Goal: Information Seeking & Learning: Compare options

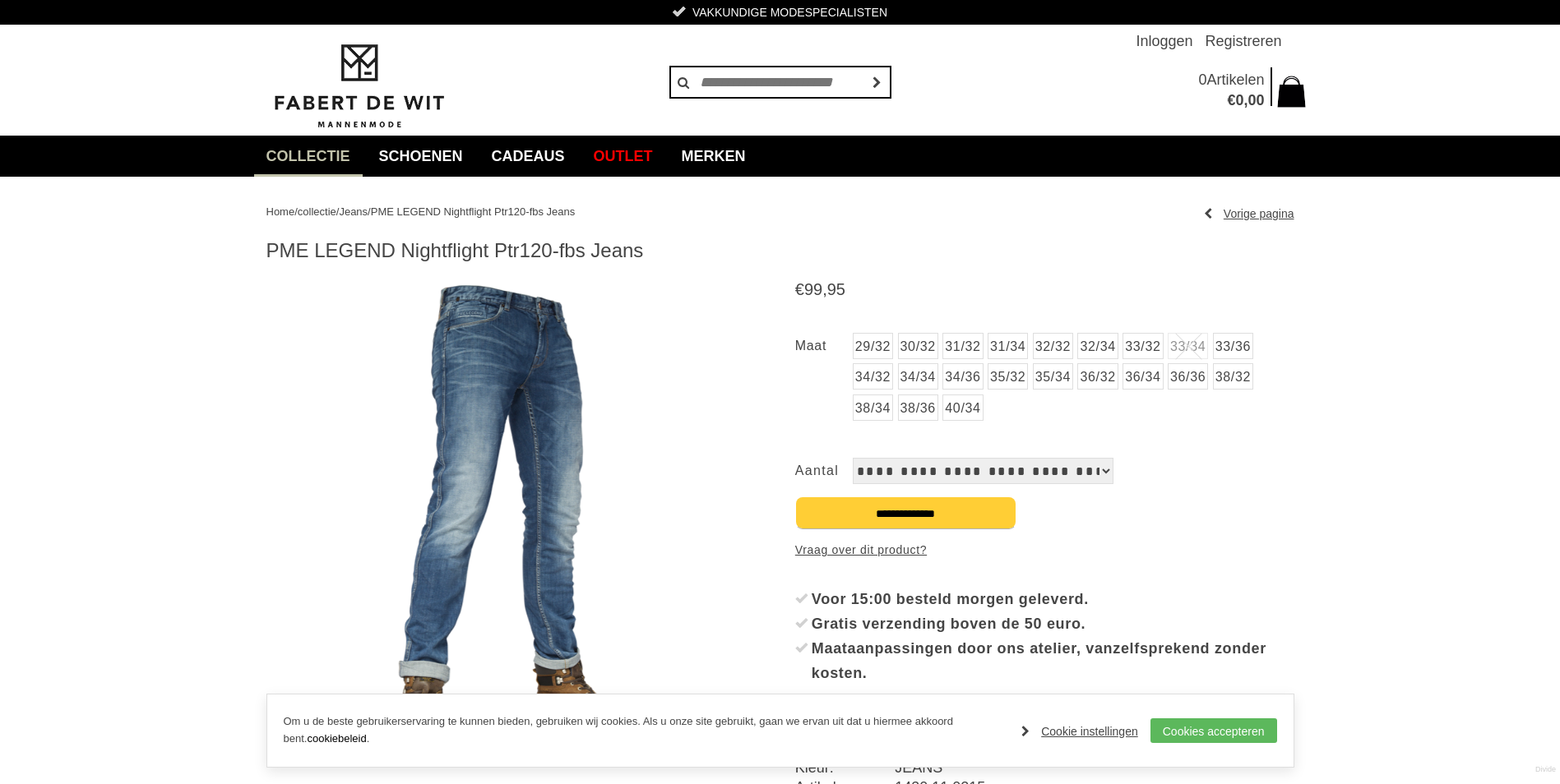
click at [966, 350] on link "31/32" at bounding box center [963, 346] width 40 height 26
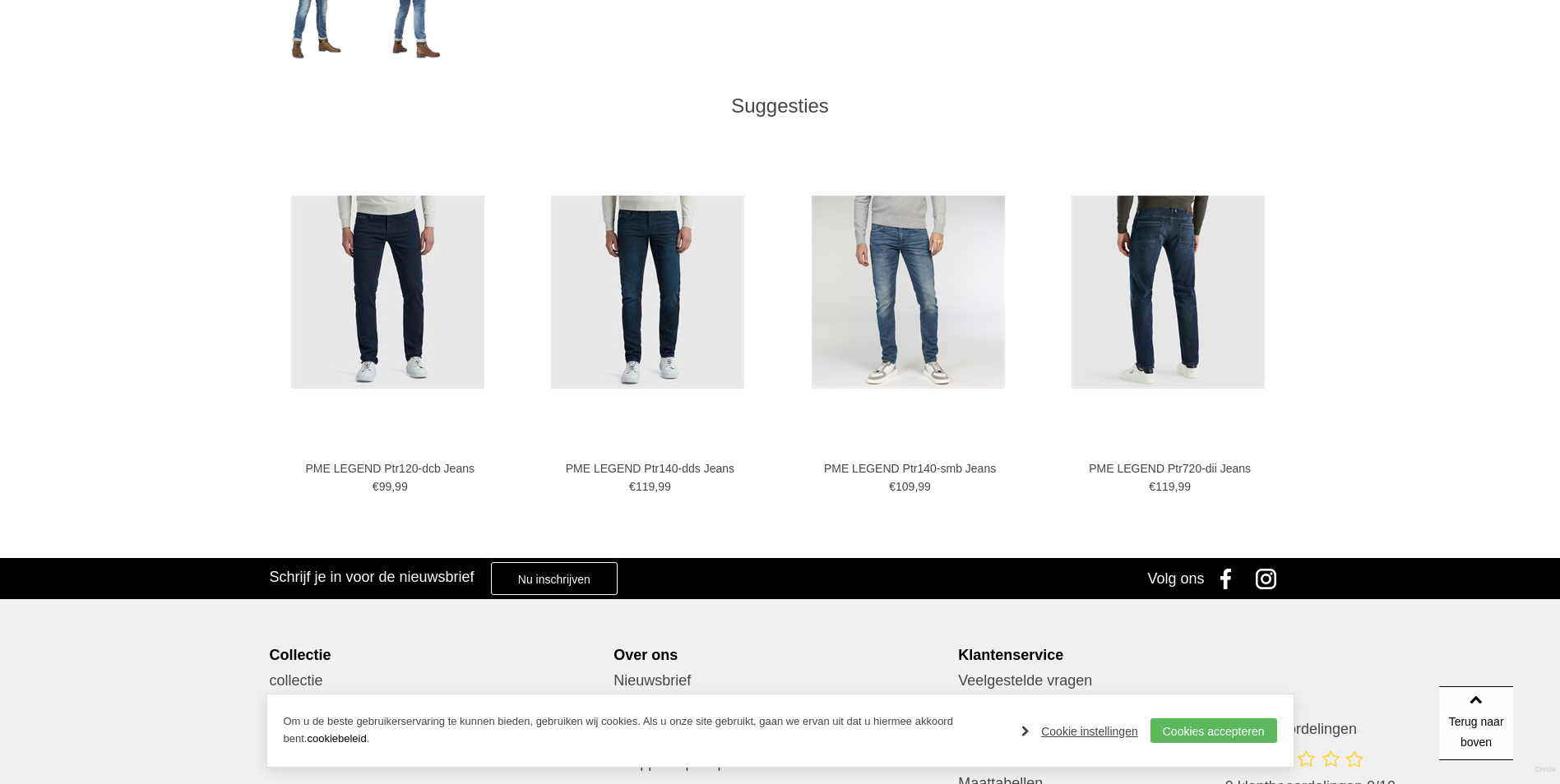
scroll to position [822, 0]
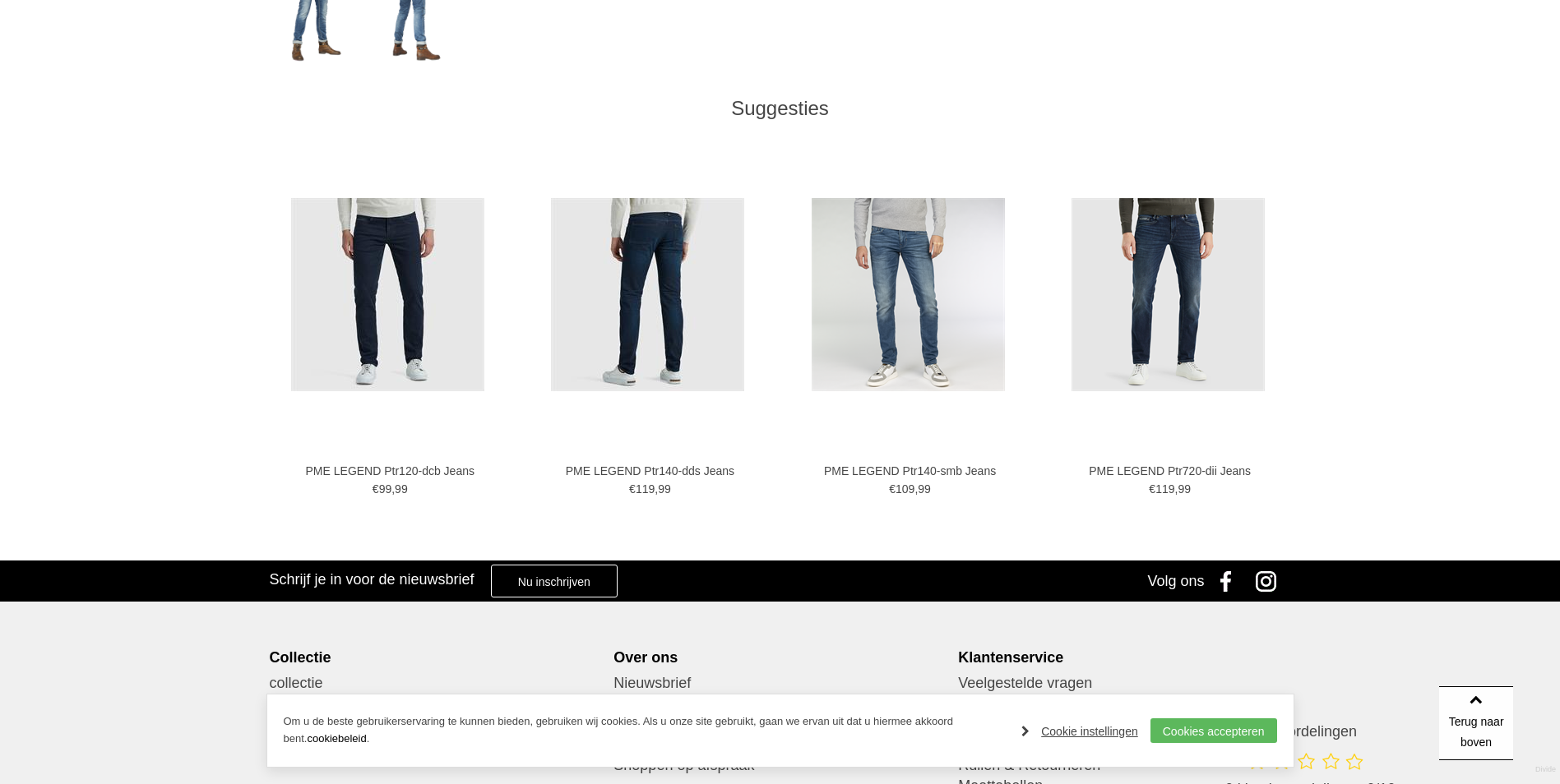
click at [629, 475] on link "PME LEGEND Ptr140-dds Jeans" at bounding box center [650, 471] width 228 height 15
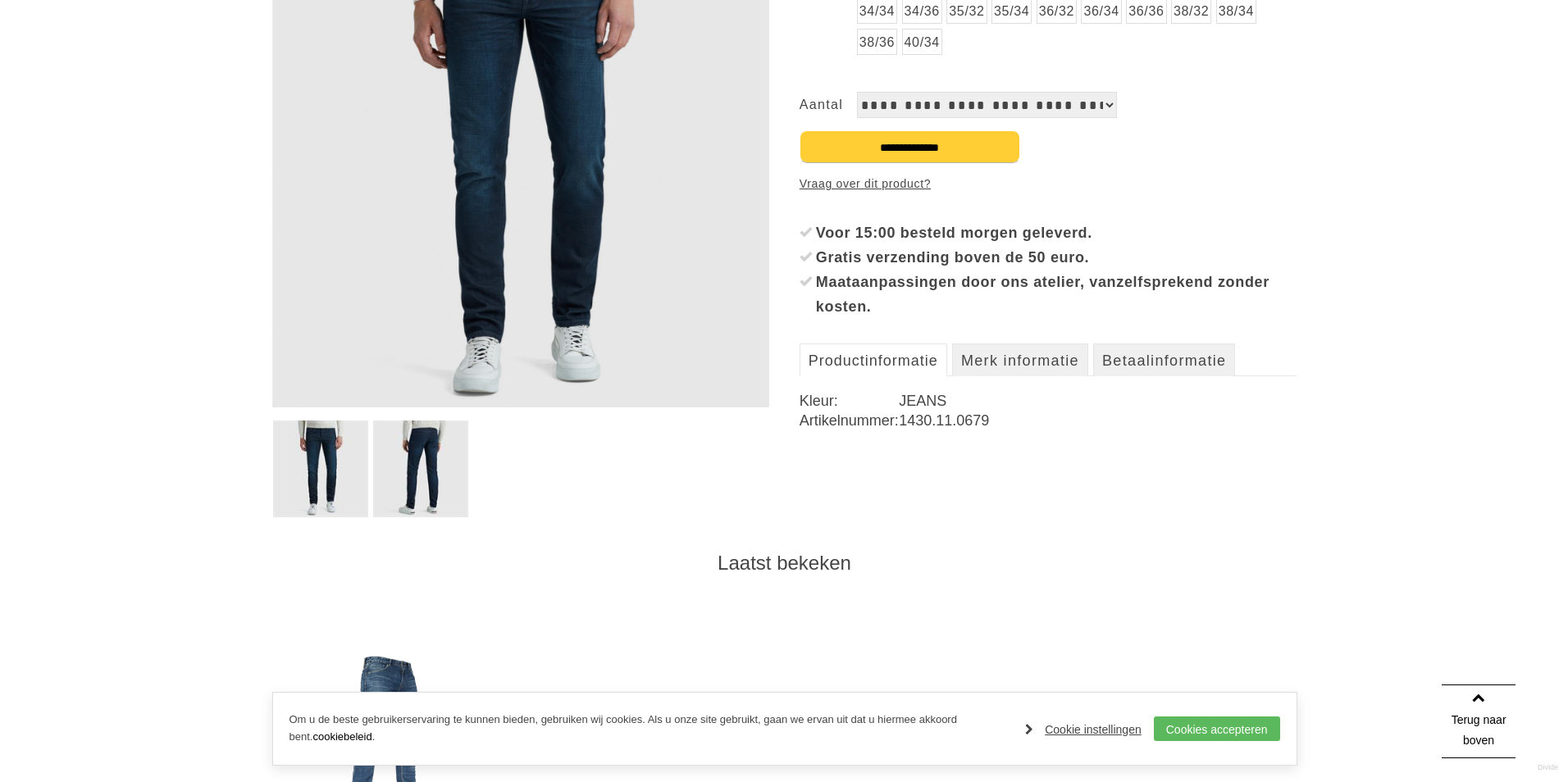
scroll to position [328, 0]
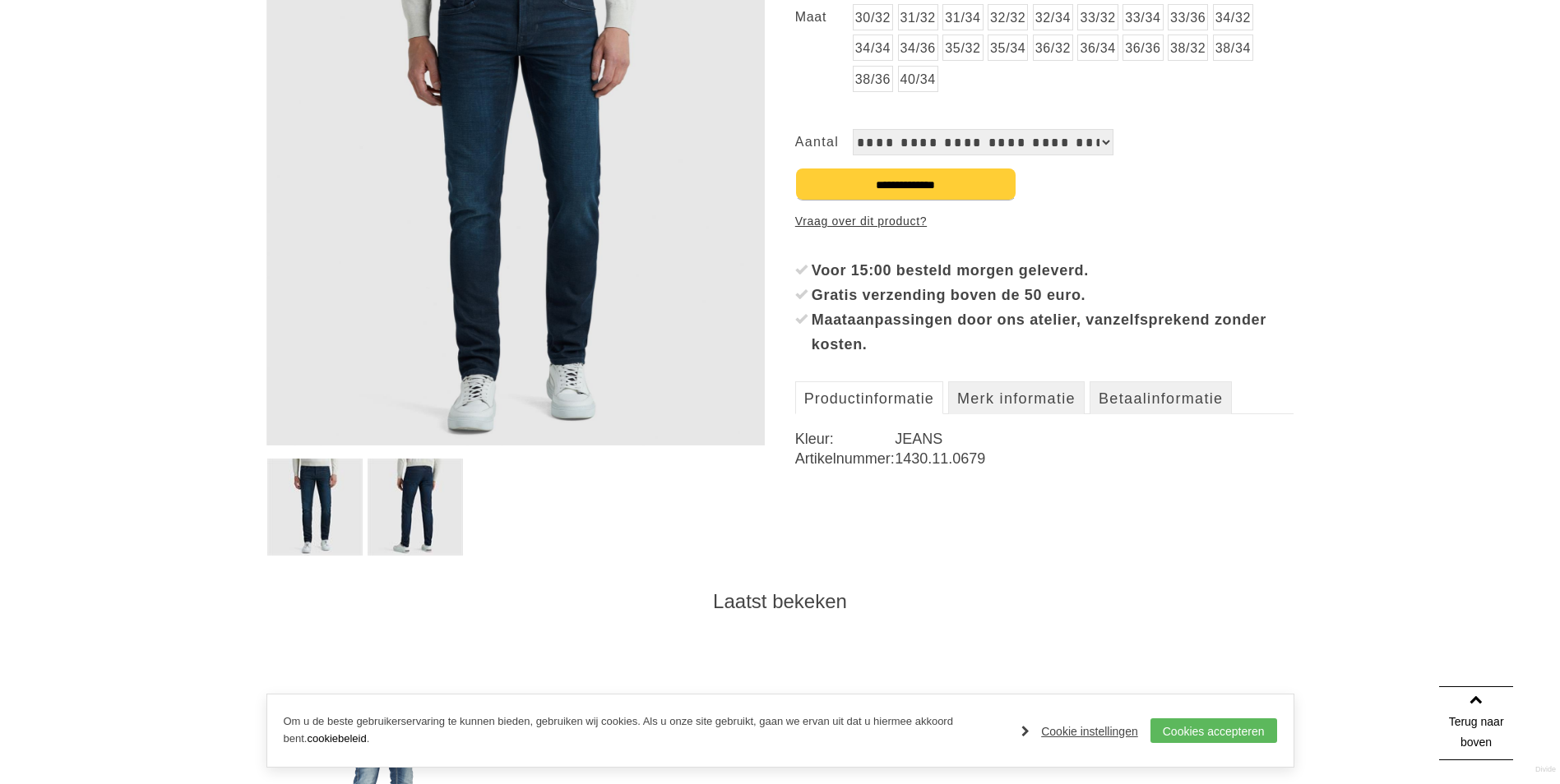
click at [895, 223] on link "Vraag over dit product?" at bounding box center [861, 221] width 131 height 24
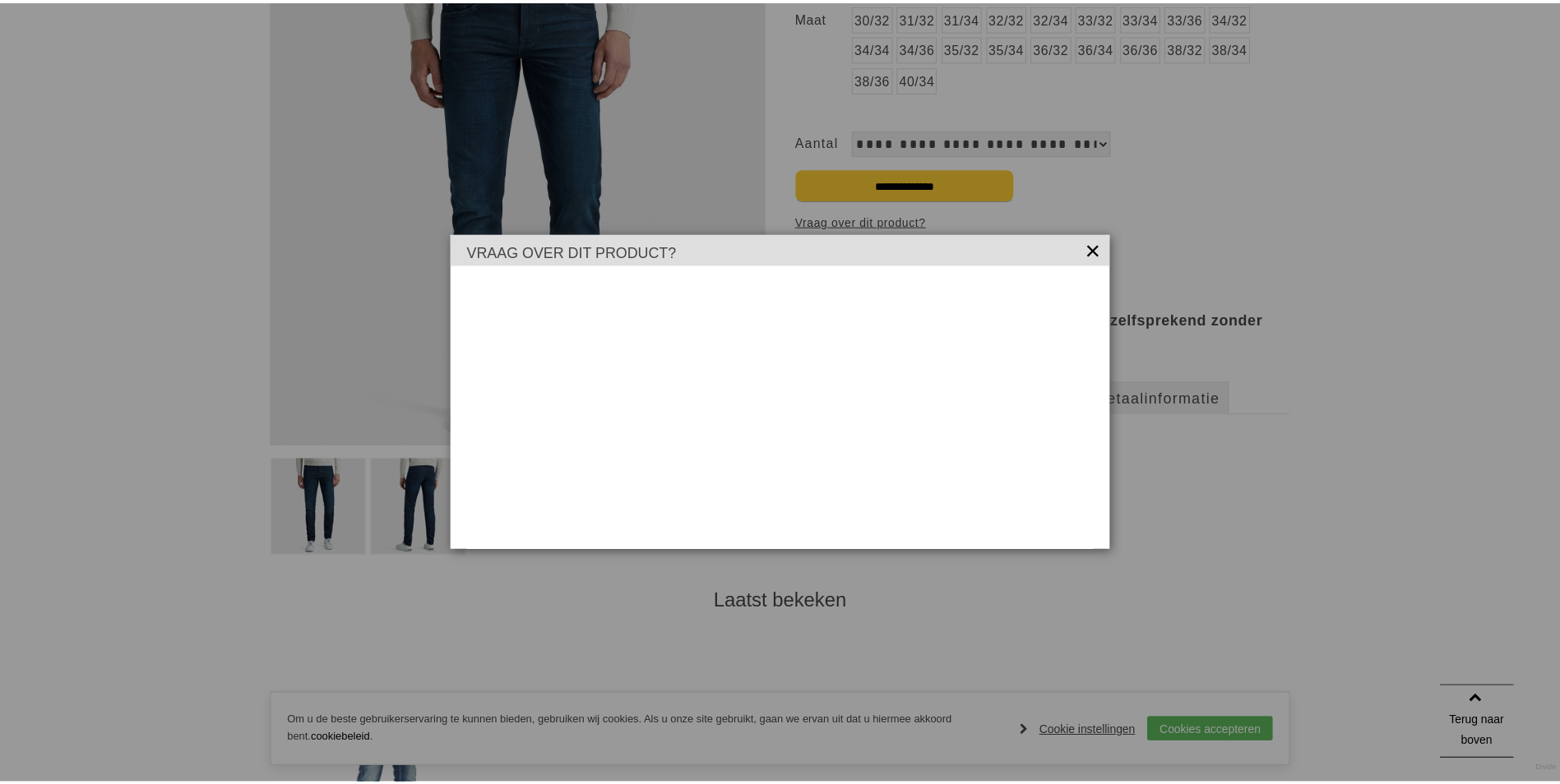
scroll to position [0, 0]
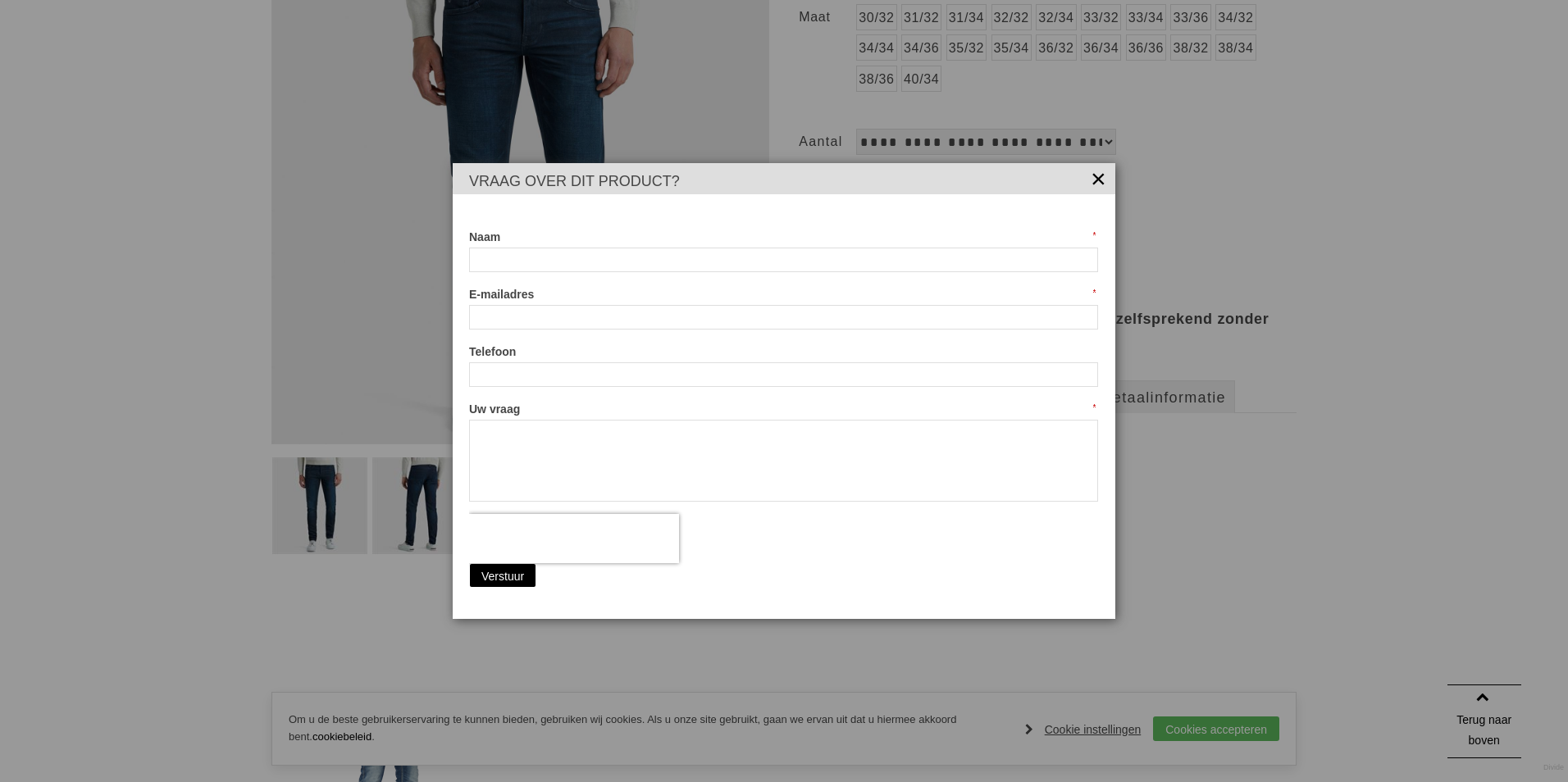
click at [1101, 186] on link "×" at bounding box center [1098, 177] width 16 height 16
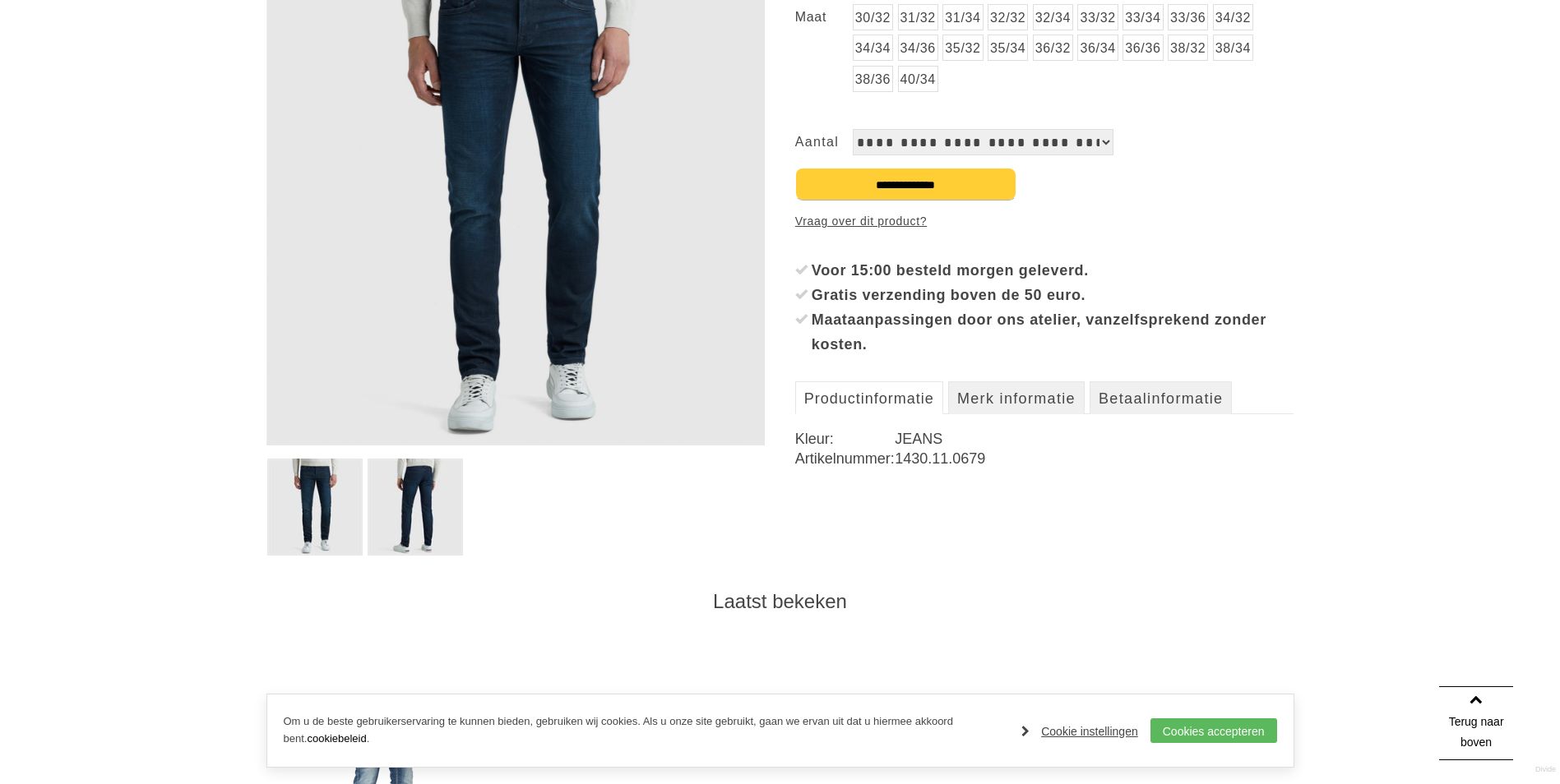
scroll to position [247, 0]
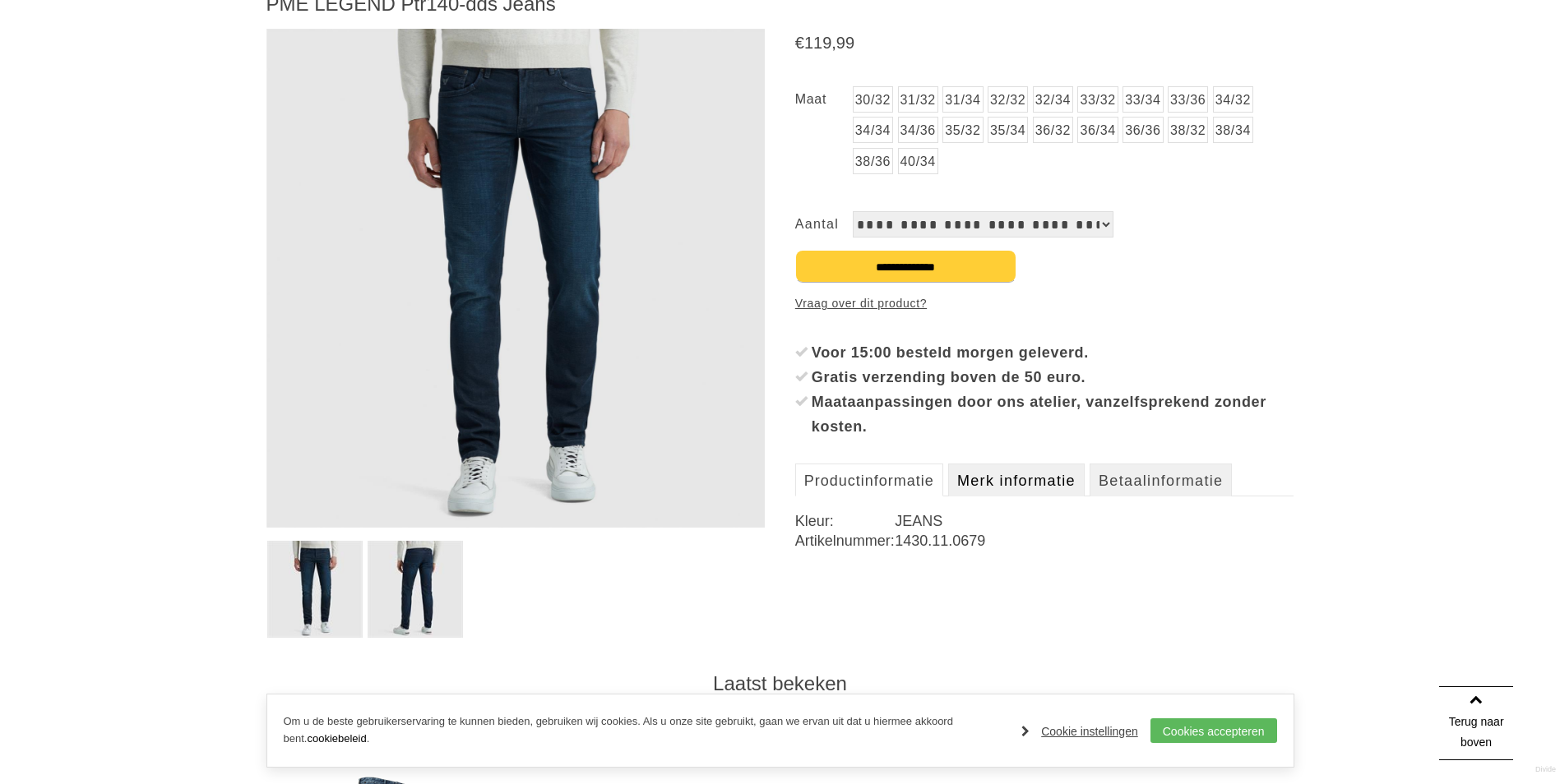
click at [1012, 480] on link "Merk informatie" at bounding box center [1017, 481] width 137 height 33
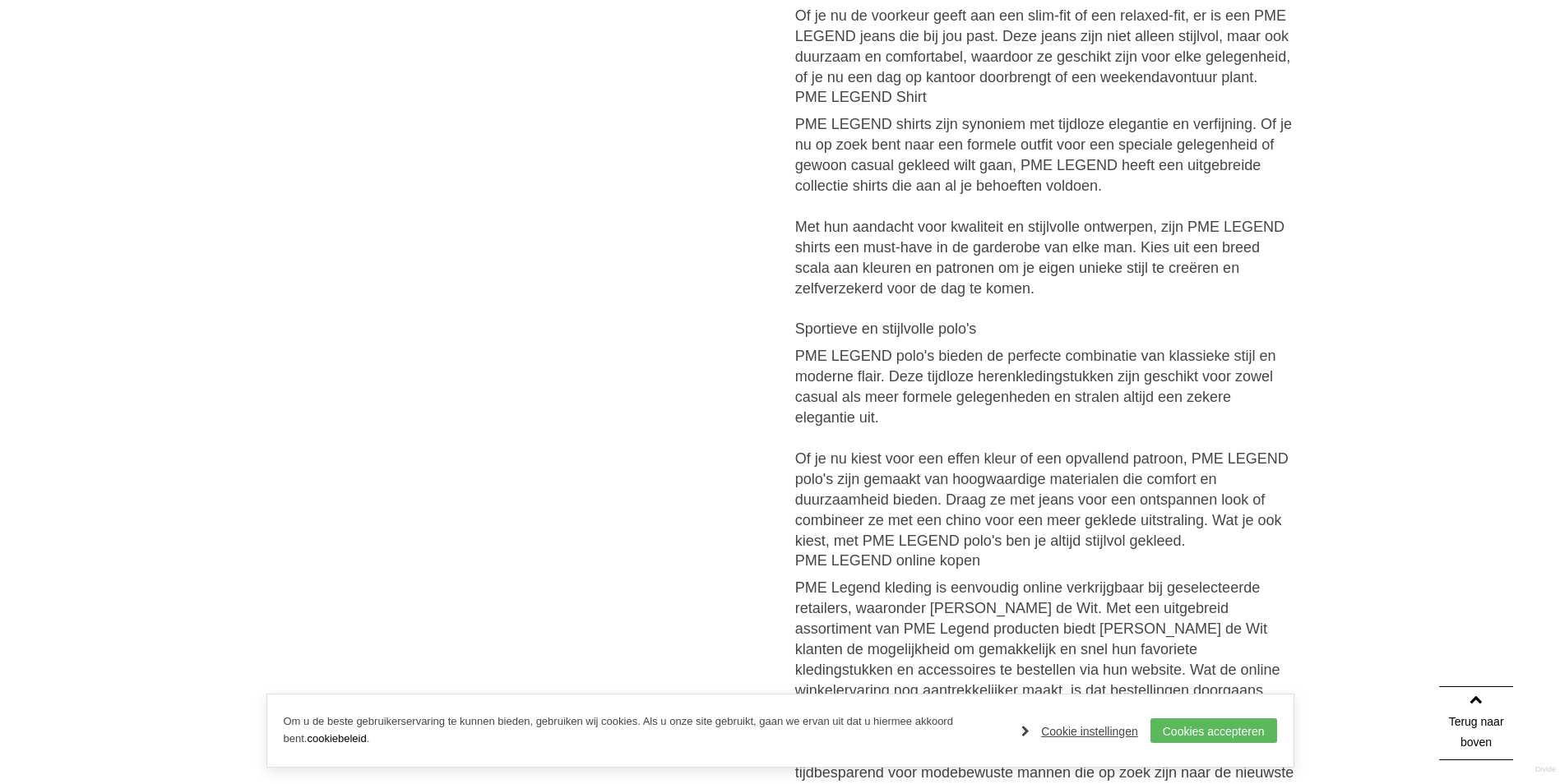
scroll to position [2960, 0]
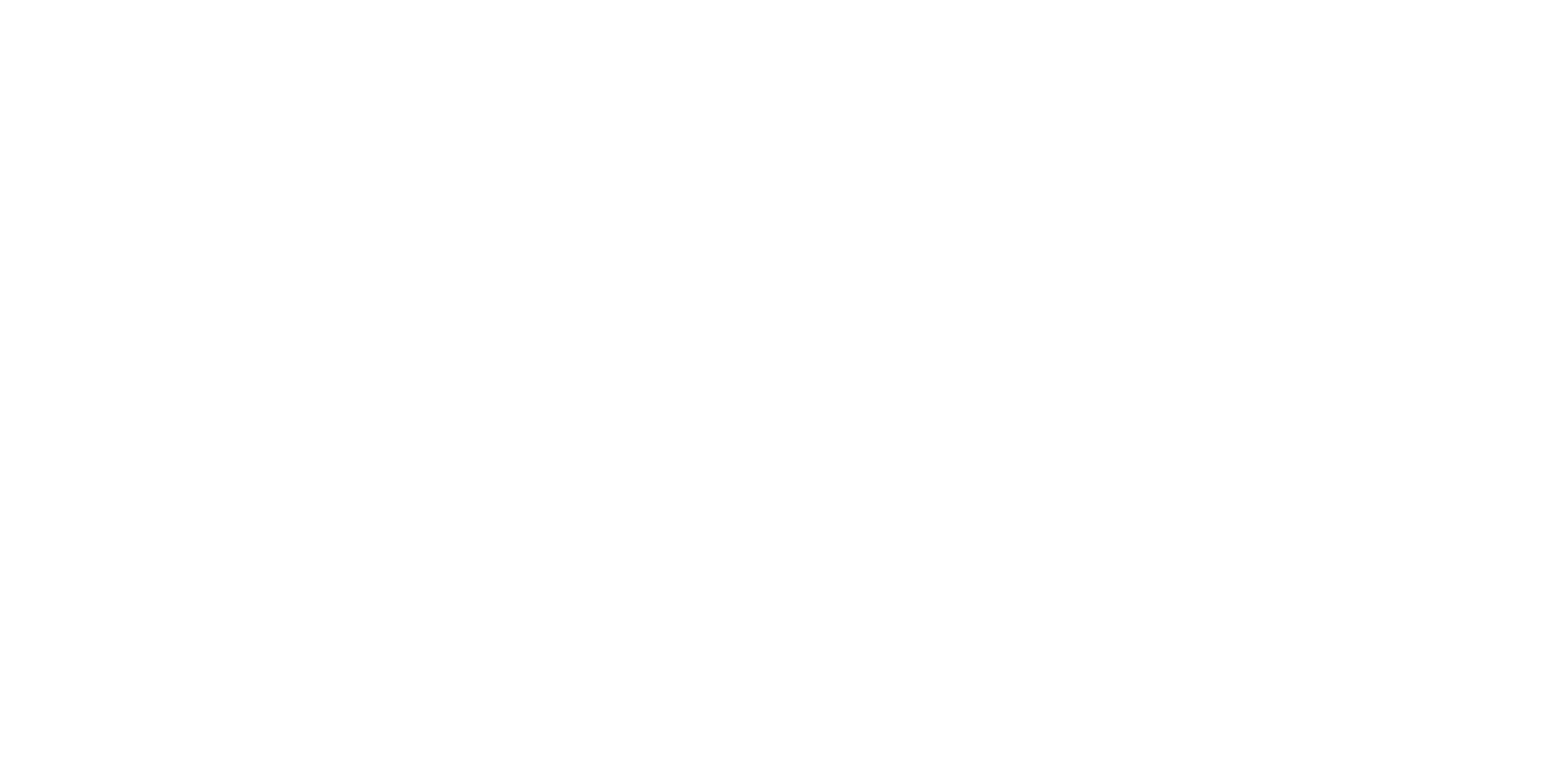
scroll to position [822, 0]
